Goal: Ask a question

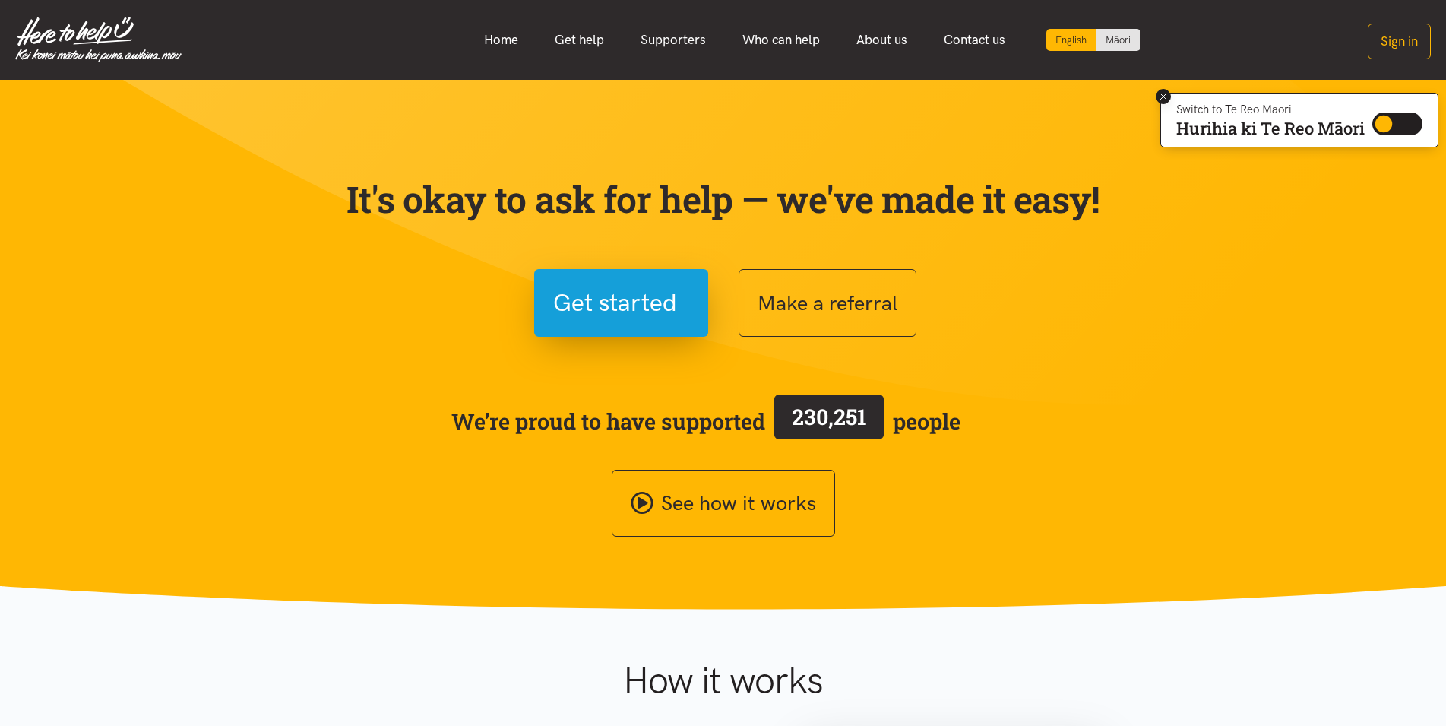
click at [1163, 93] on icon at bounding box center [1163, 96] width 11 height 11
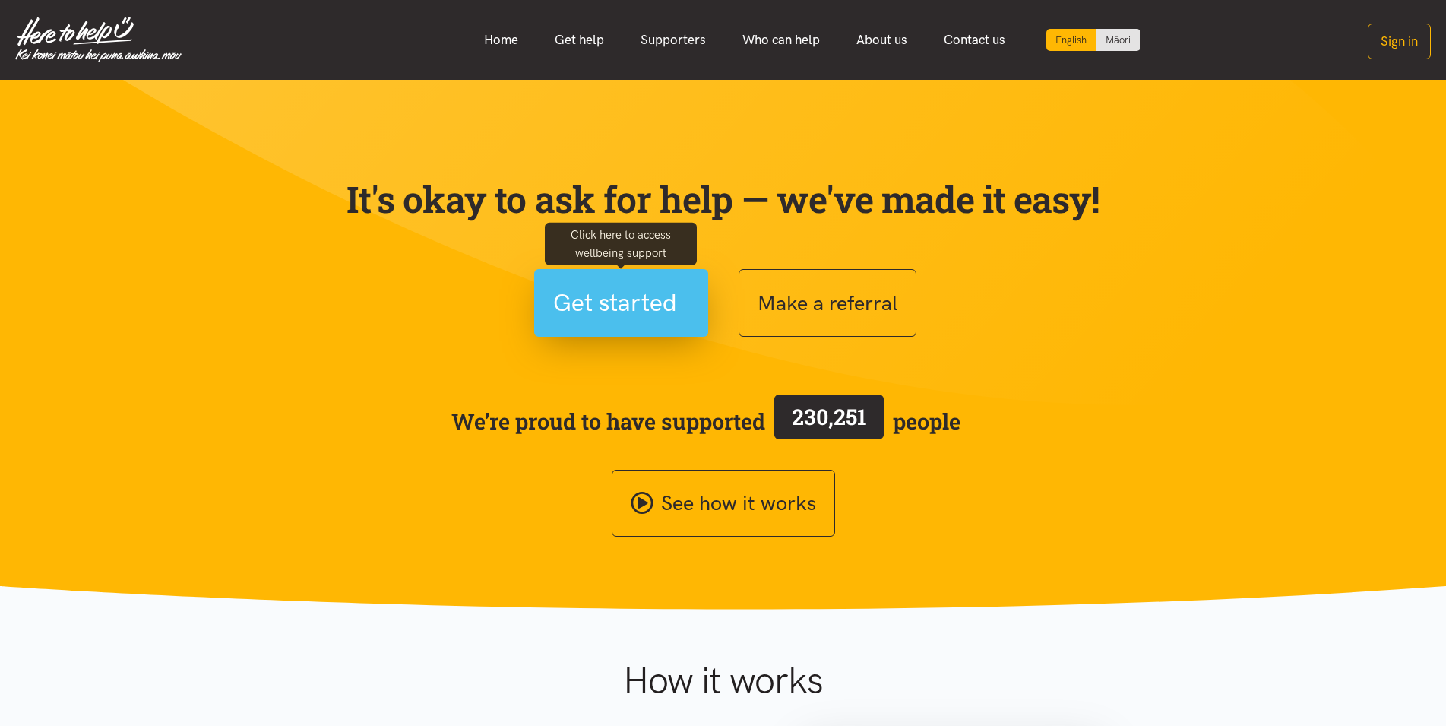
click at [638, 298] on span "Get started" at bounding box center [615, 302] width 124 height 39
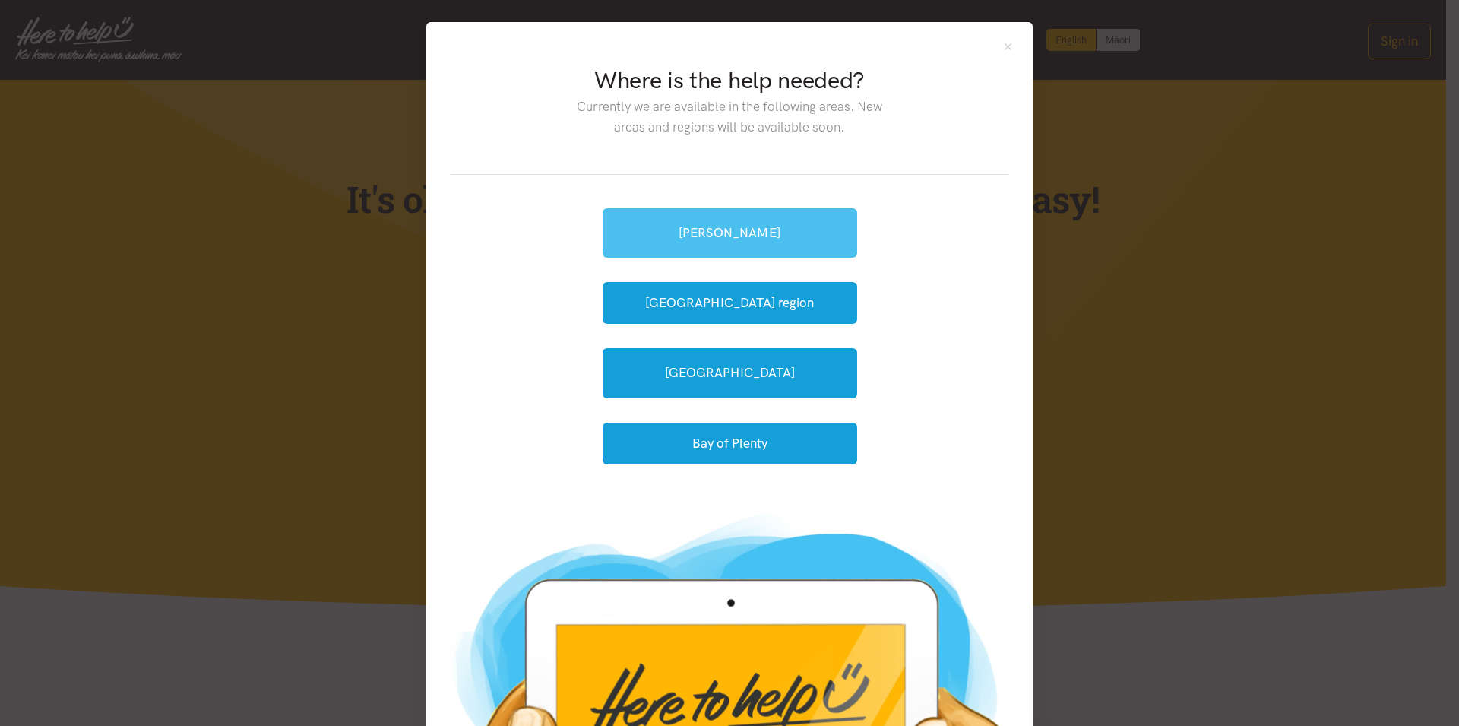
click at [700, 220] on link "[PERSON_NAME]" at bounding box center [730, 232] width 255 height 49
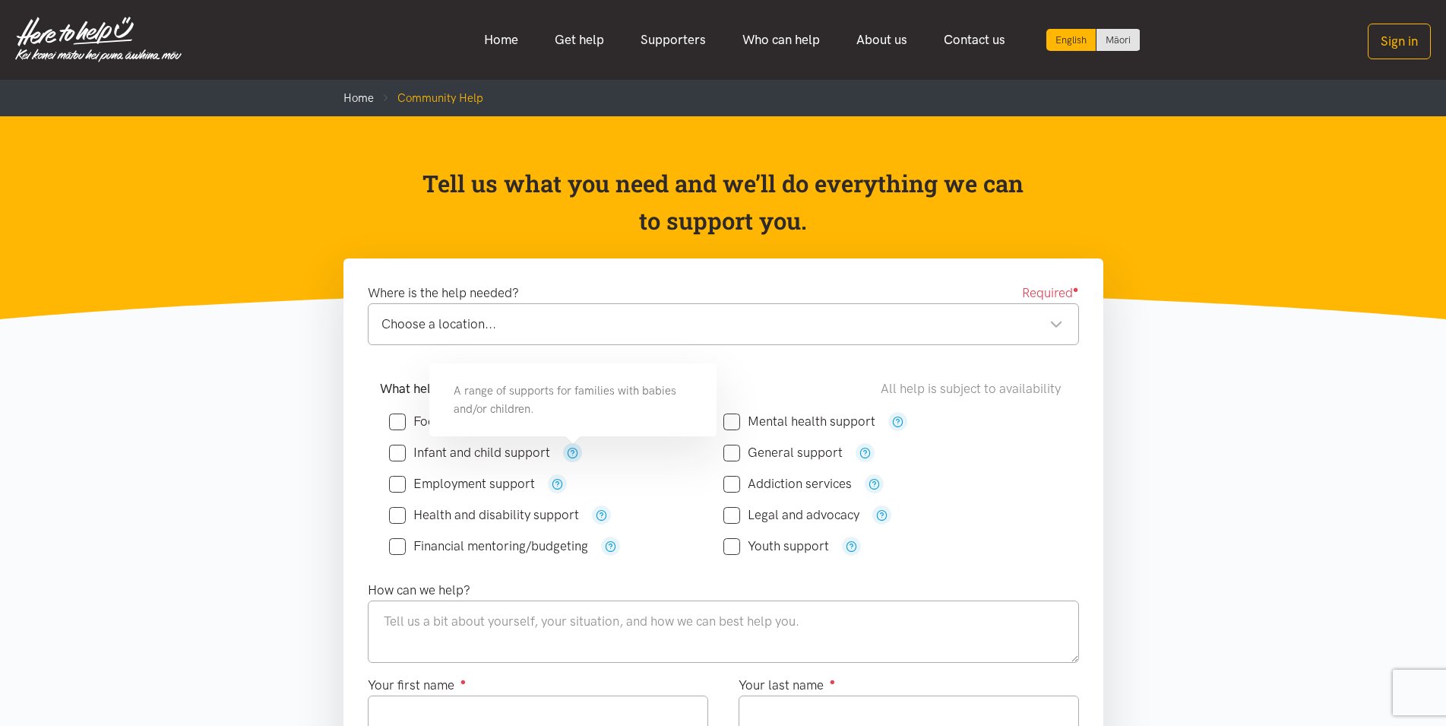
click at [572, 453] on icon "button" at bounding box center [572, 452] width 11 height 11
click at [663, 459] on div "Infant and child support" at bounding box center [556, 452] width 334 height 19
click at [847, 546] on icon "button" at bounding box center [851, 545] width 11 height 11
click at [891, 546] on div "Youth support" at bounding box center [891, 546] width 334 height 19
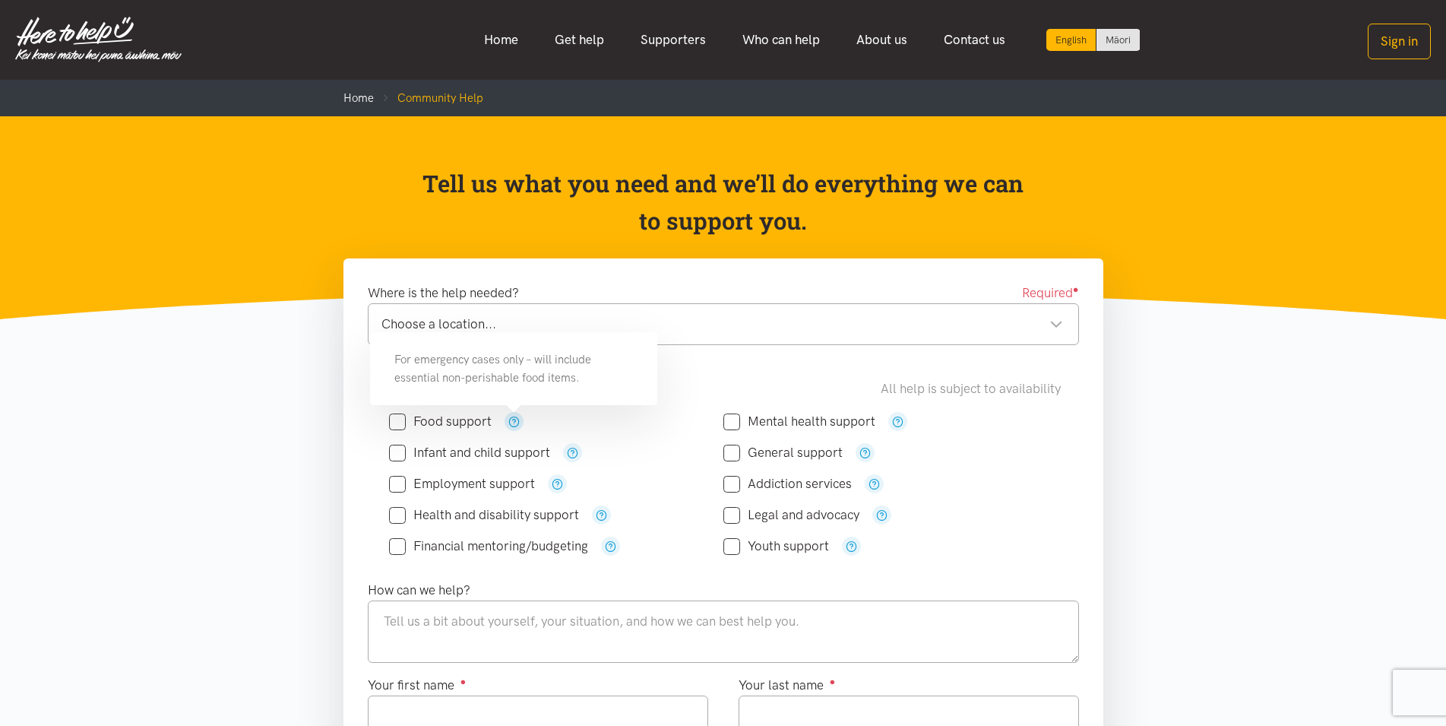
click at [624, 420] on div "Food support" at bounding box center [556, 421] width 334 height 19
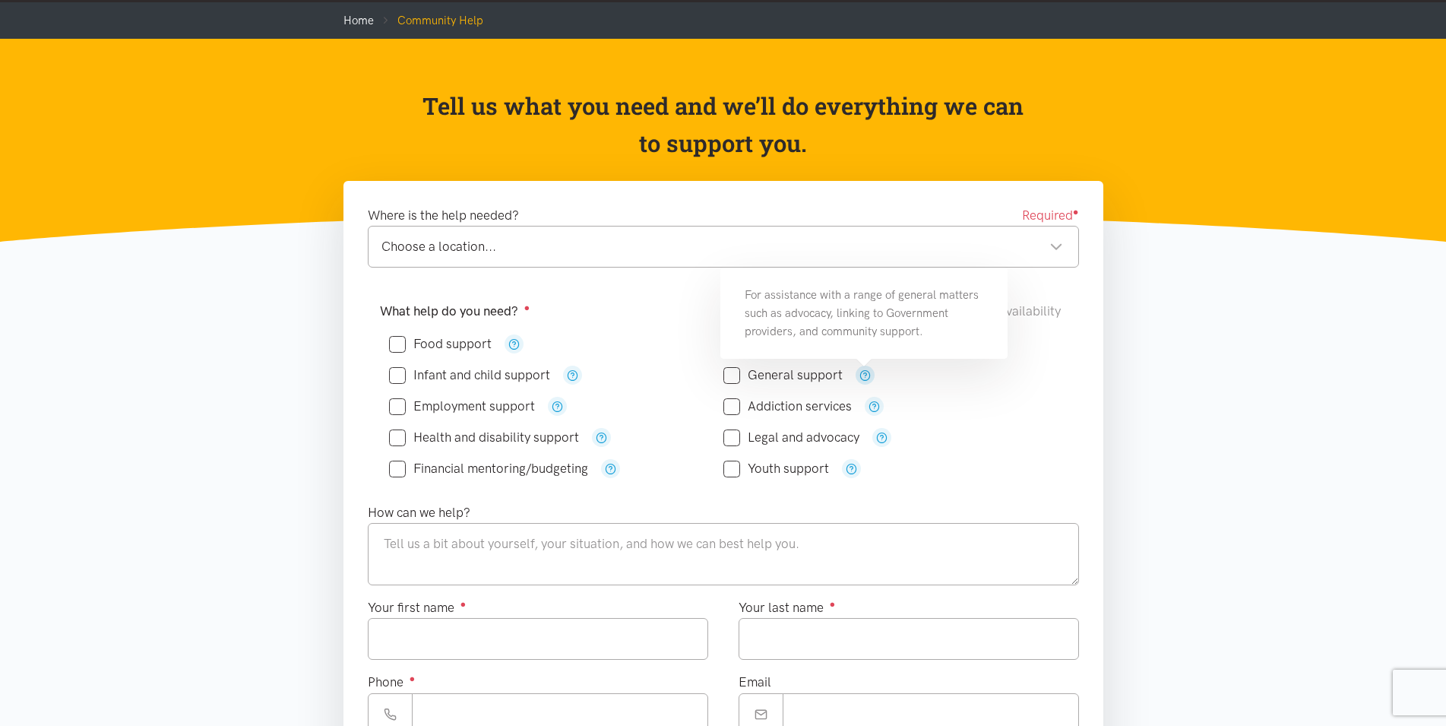
click at [873, 378] on div "General support" at bounding box center [891, 375] width 334 height 19
click at [578, 372] on icon "button" at bounding box center [572, 374] width 11 height 11
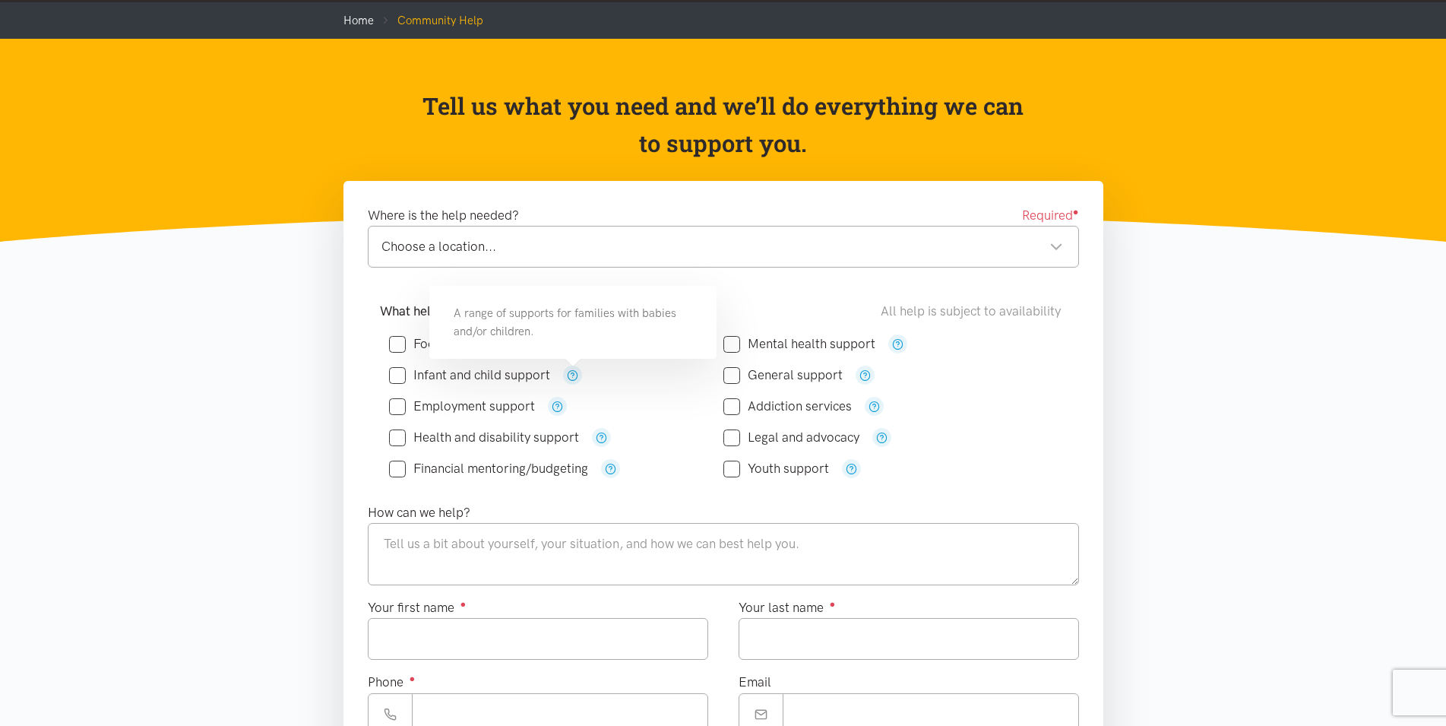
click at [606, 389] on div "Infant and child support" at bounding box center [556, 374] width 334 height 31
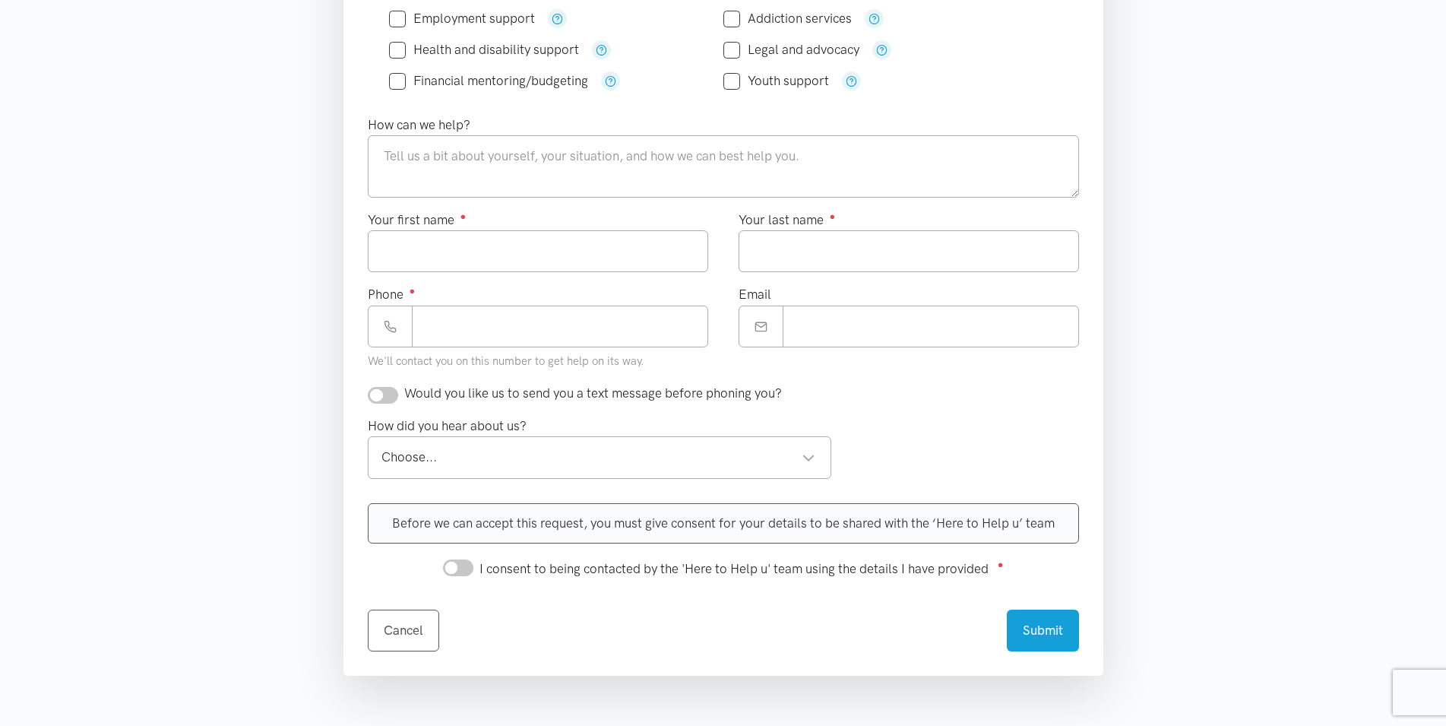
scroll to position [543, 0]
